Goal: Information Seeking & Learning: Learn about a topic

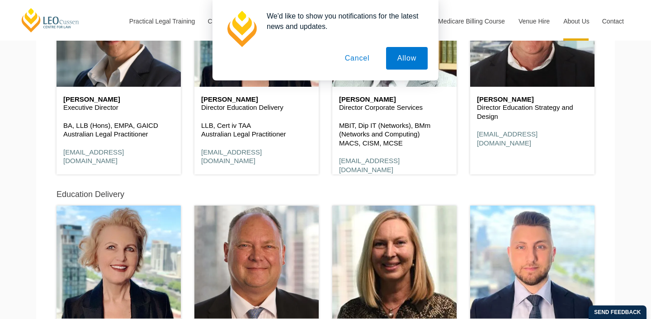
click at [350, 56] on button "Cancel" at bounding box center [356, 58] width 47 height 23
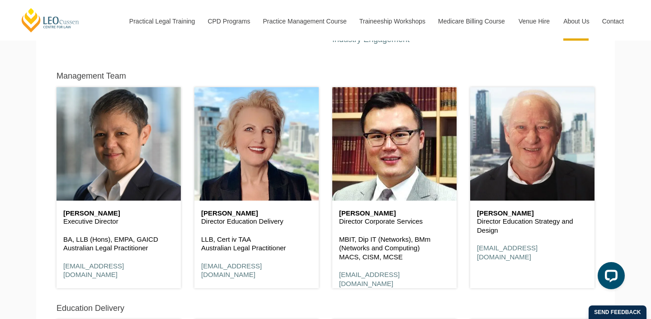
scroll to position [413, 0]
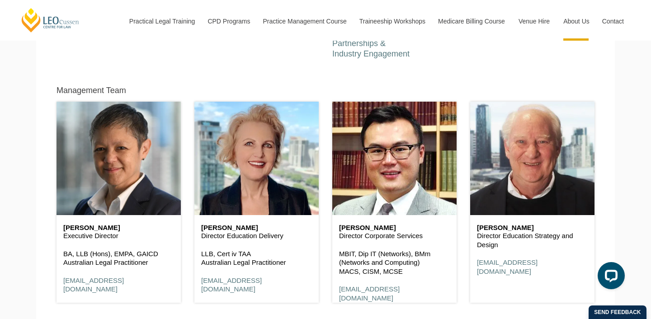
click at [385, 84] on div "[PERSON_NAME] Director Corporate Services MBIT, Dip IT (Networks), BMm (Network…" at bounding box center [394, 198] width 138 height 232
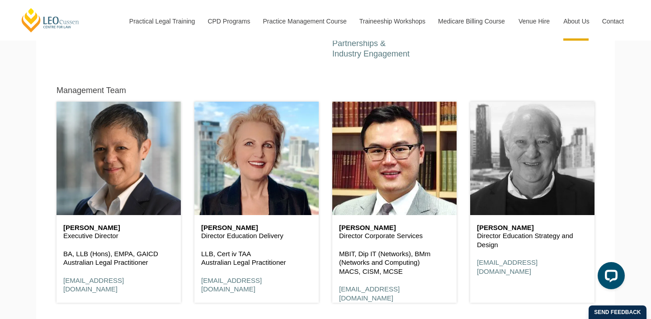
click at [506, 171] on header at bounding box center [532, 158] width 124 height 113
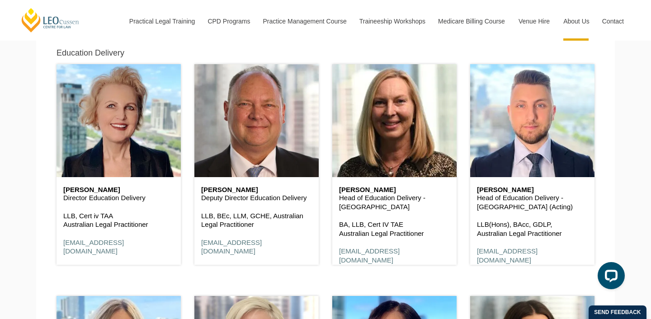
scroll to position [686, 0]
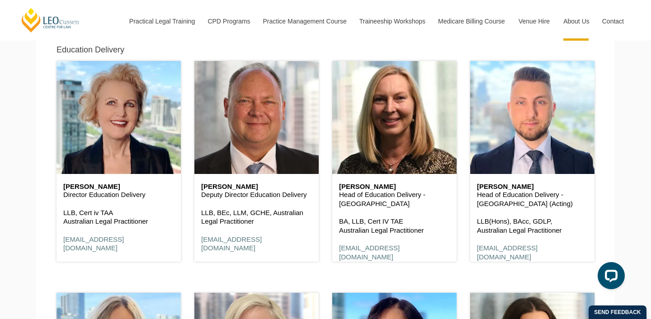
click at [329, 247] on div "[PERSON_NAME] Head of Education Delivery - VIC BA, LLB, Cert IV TAE Australian …" at bounding box center [394, 157] width 138 height 232
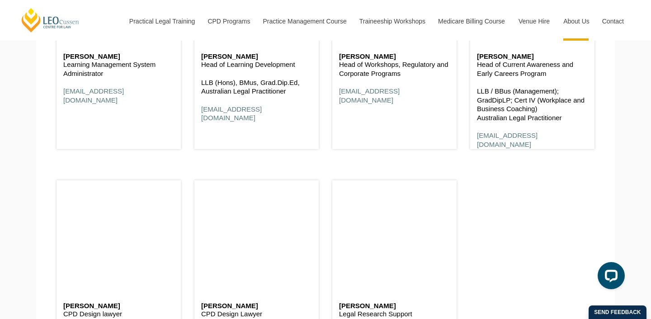
scroll to position [4602, 0]
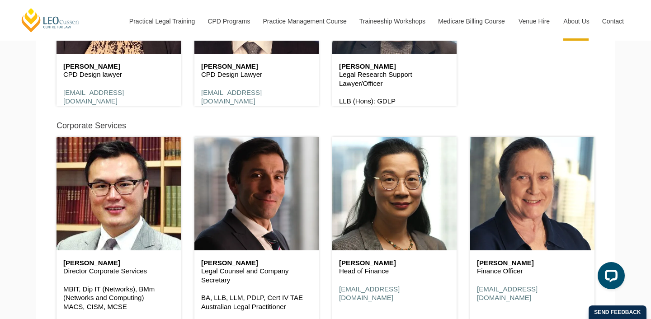
scroll to position [4822, 0]
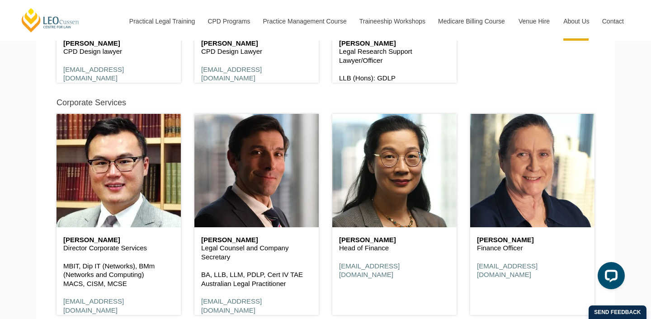
scroll to position [4661, 0]
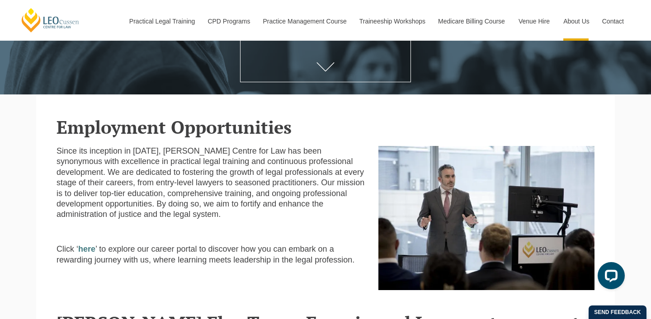
scroll to position [155, 0]
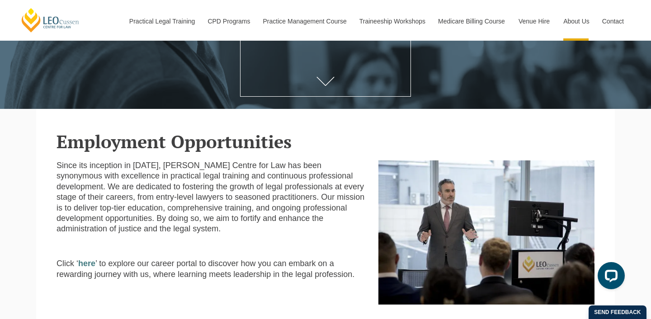
click at [243, 200] on p "Since its inception in 1972, Leo Cussen Centre for Law has been synonymous with…" at bounding box center [210, 197] width 308 height 74
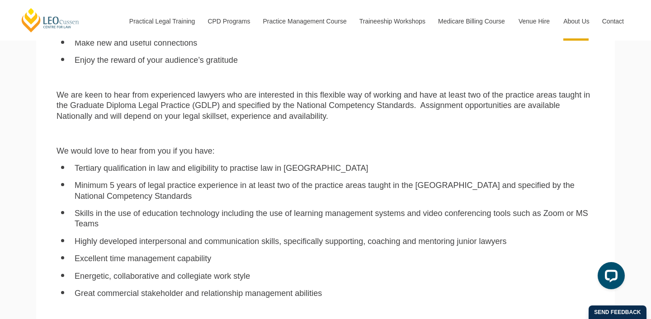
scroll to position [746, 0]
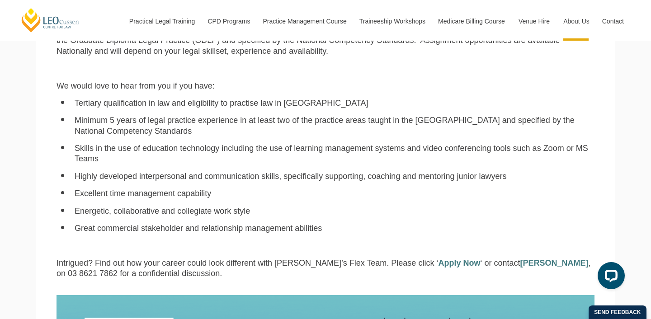
click at [199, 243] on div "Do you enjoy passing on your knowledge, and helping the next generation? At Leo…" at bounding box center [325, 35] width 551 height 501
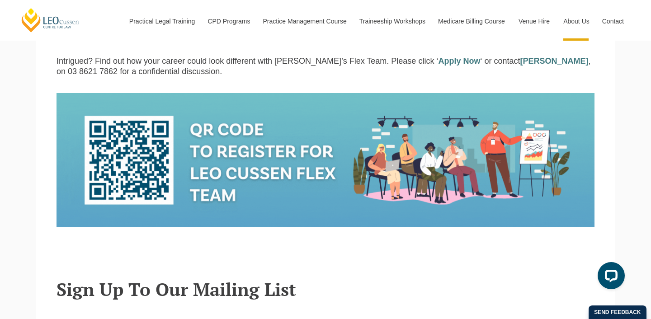
scroll to position [943, 0]
